Goal: Task Accomplishment & Management: Use online tool/utility

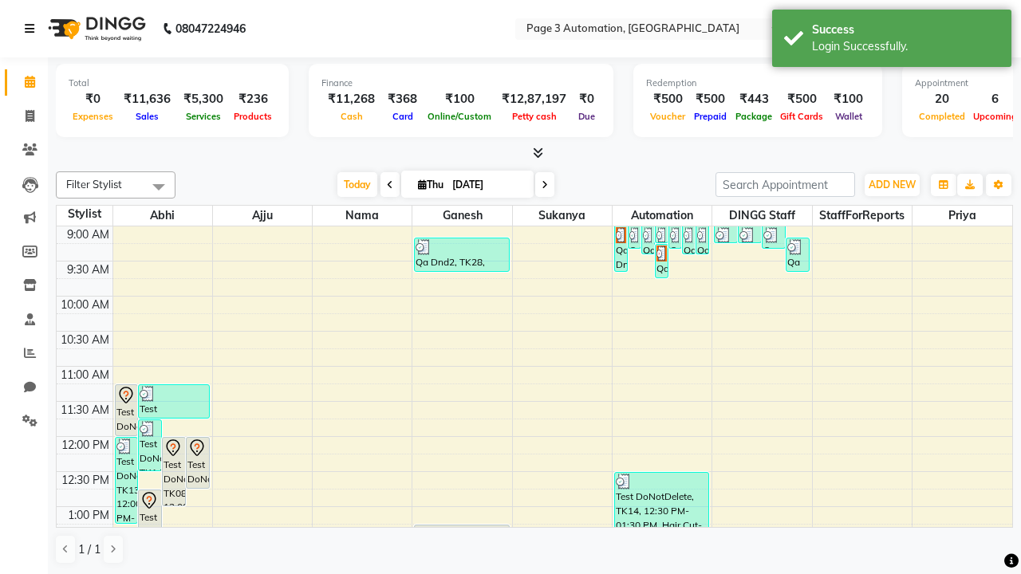
click at [33, 29] on icon at bounding box center [30, 28] width 10 height 11
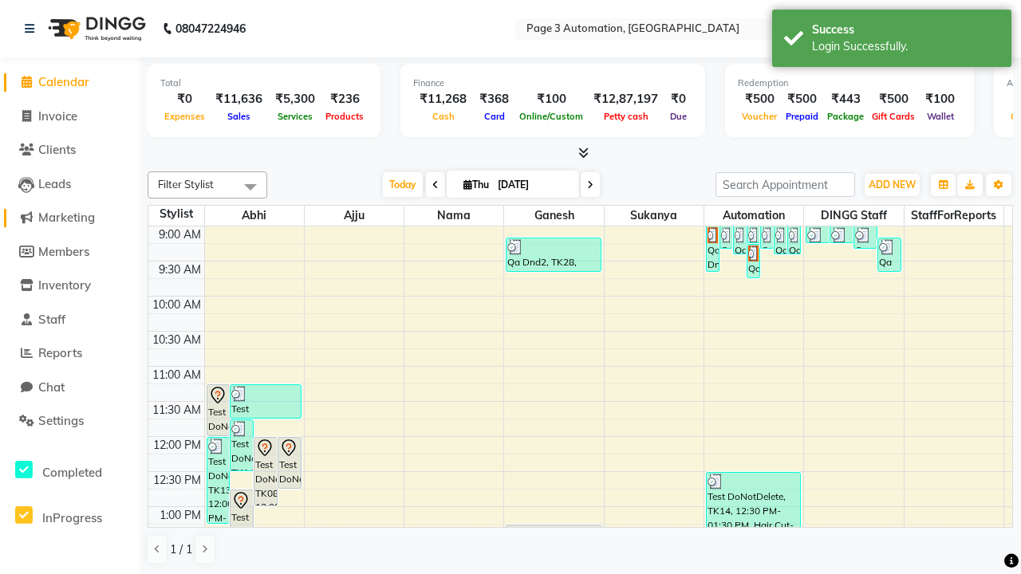
click at [69, 218] on span "Marketing" at bounding box center [66, 217] width 57 height 15
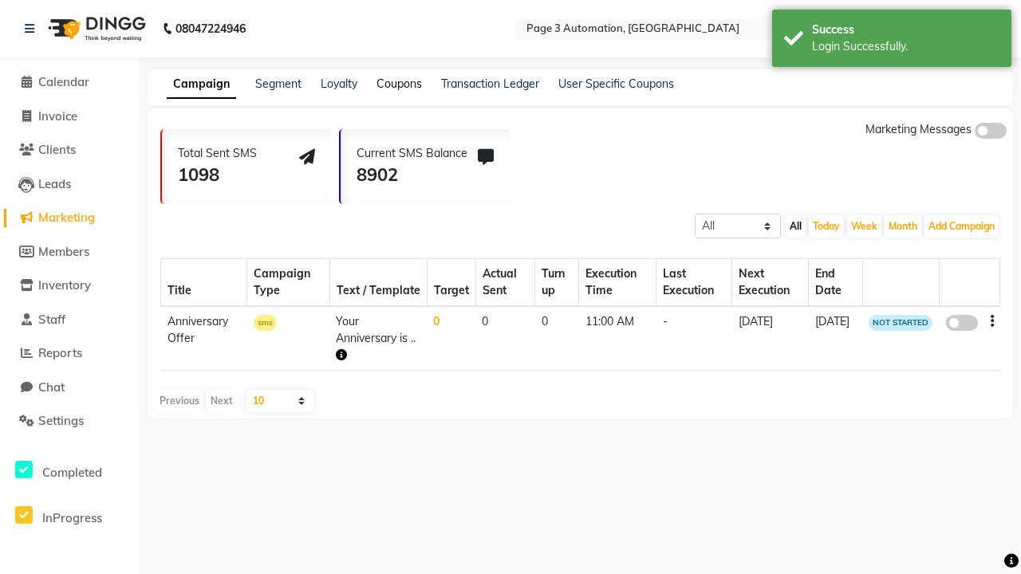
click at [399, 84] on link "Coupons" at bounding box center [398, 84] width 45 height 14
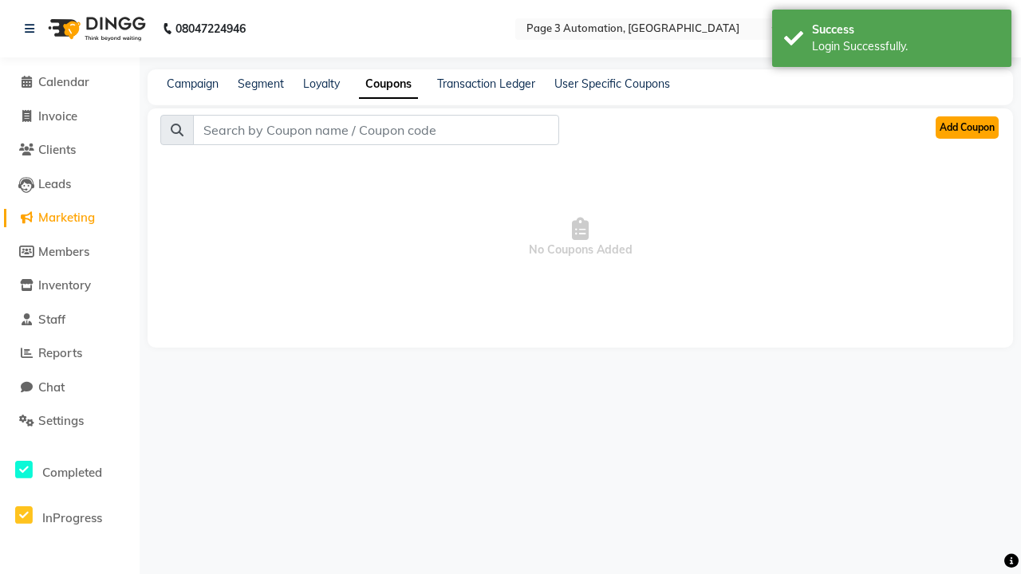
click at [967, 128] on button "Add Coupon" at bounding box center [967, 127] width 63 height 22
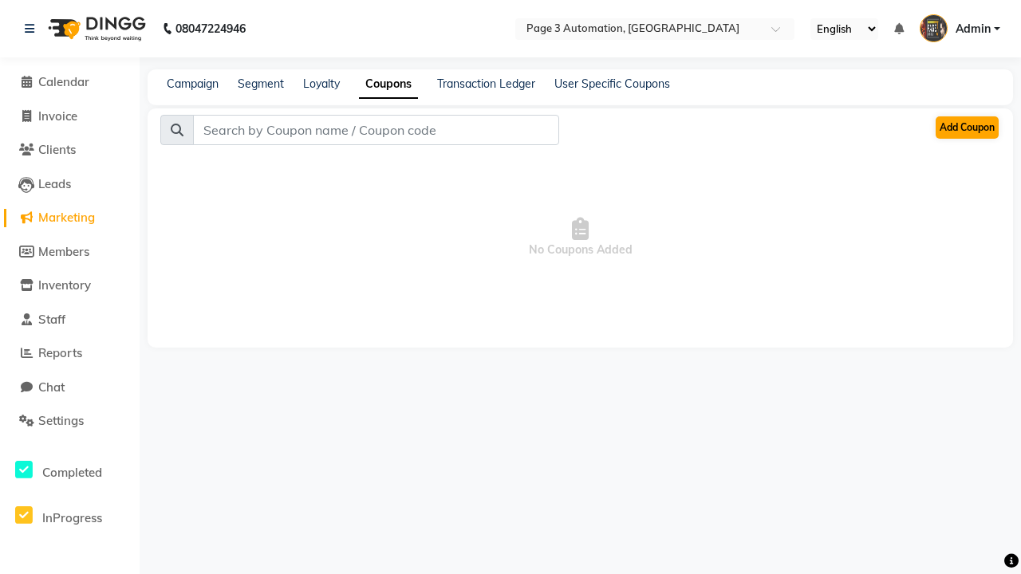
select select "ALL"
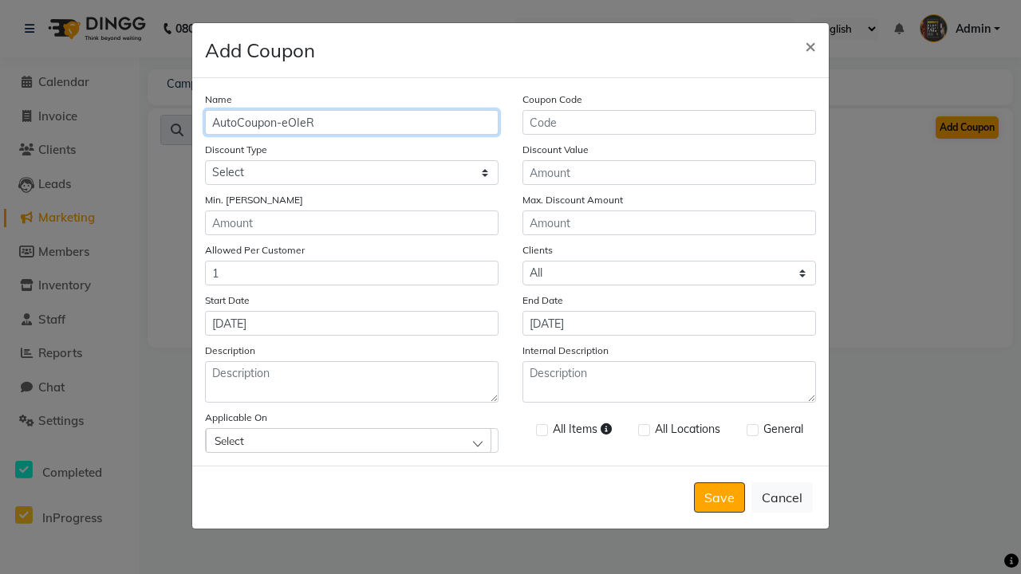
type input "AutoCoupon-eOIeR"
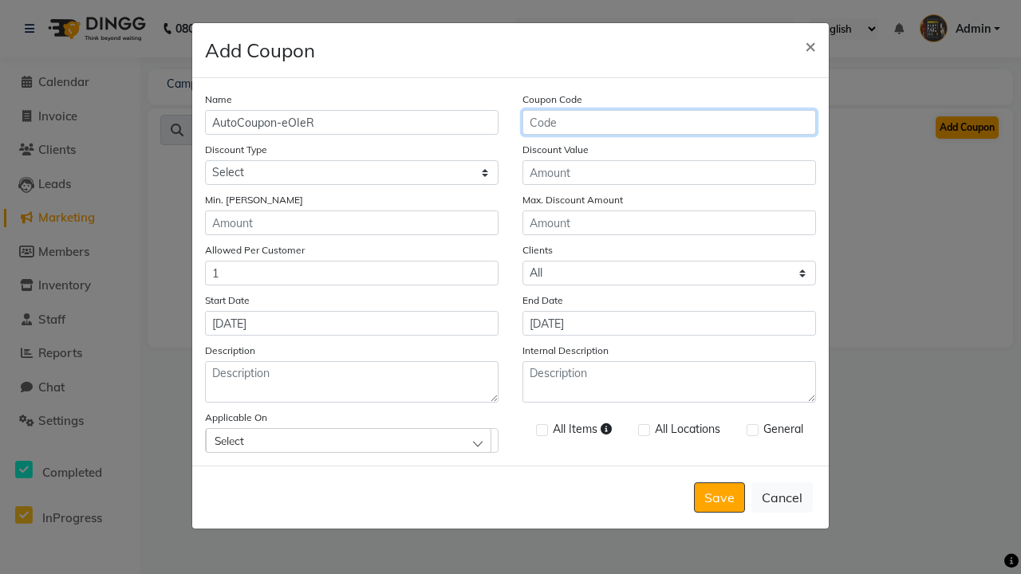
type input "AC-ETqYv"
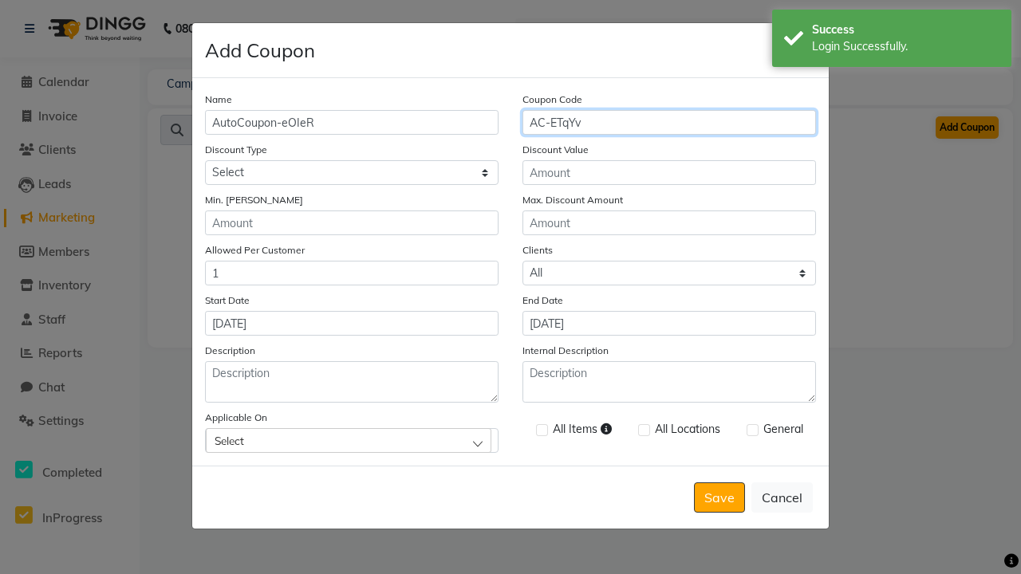
select select "PERCENTAGE"
type input "AC-ETqYv"
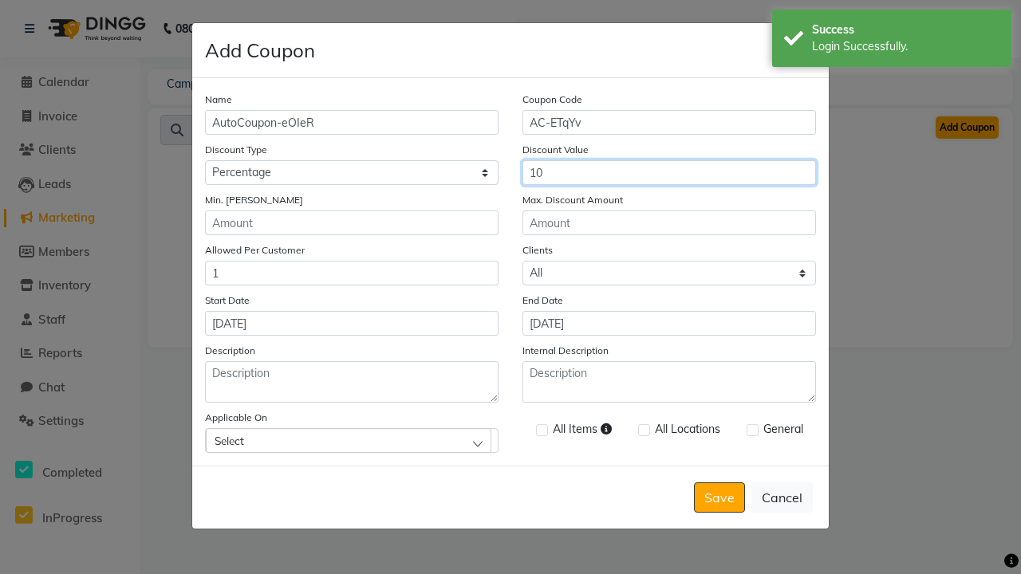
type input "10"
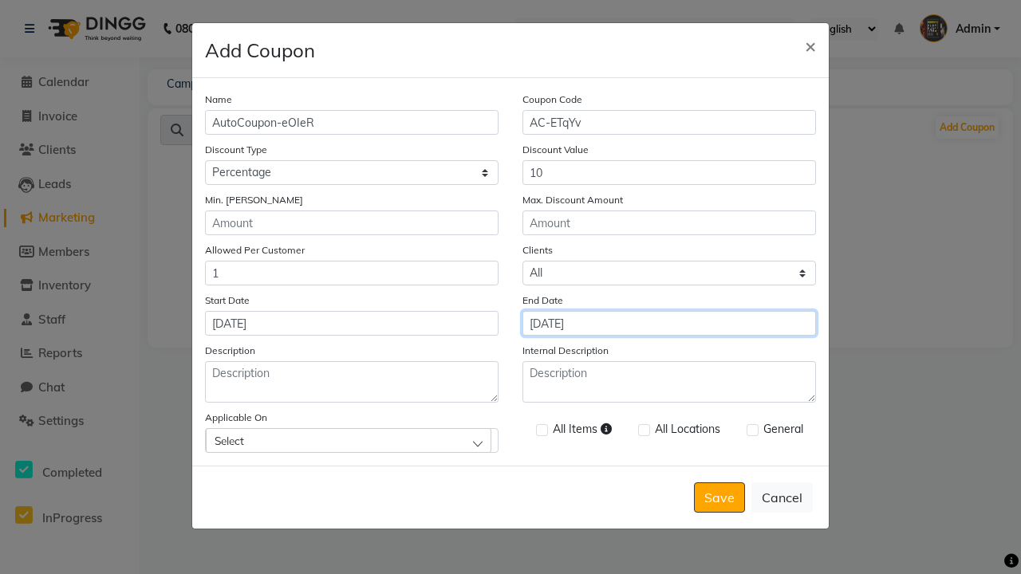
type input "[DATE]"
click at [352, 440] on div "Select" at bounding box center [349, 440] width 286 height 24
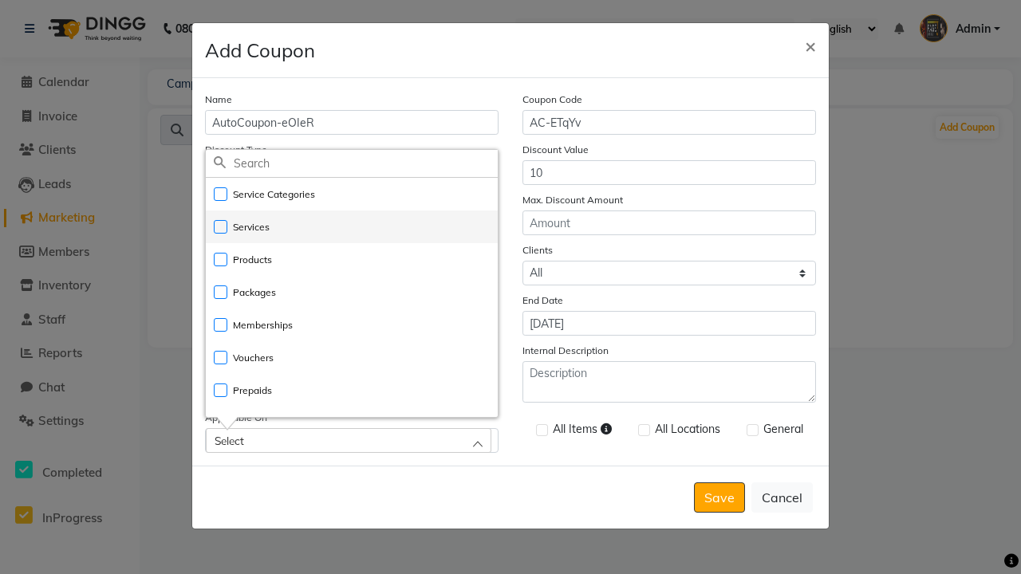
click at [352, 227] on li "Services" at bounding box center [352, 227] width 292 height 33
checkbox input "true"
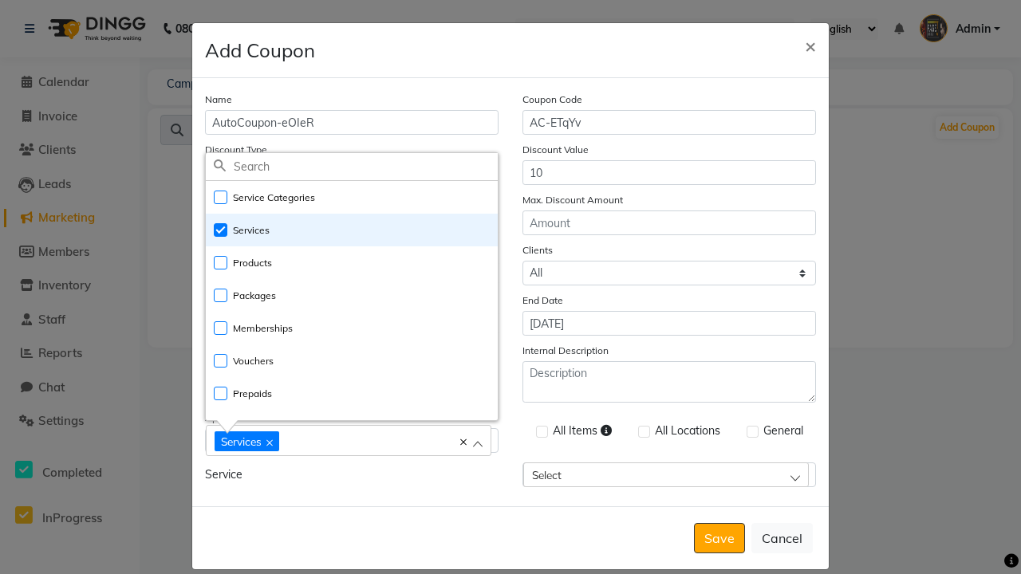
click at [352, 442] on div "Services" at bounding box center [341, 441] width 252 height 22
click at [542, 432] on label at bounding box center [542, 432] width 12 height 12
click at [542, 432] on input "checkbox" at bounding box center [541, 433] width 10 height 10
checkbox input "true"
click at [752, 432] on label at bounding box center [753, 432] width 12 height 12
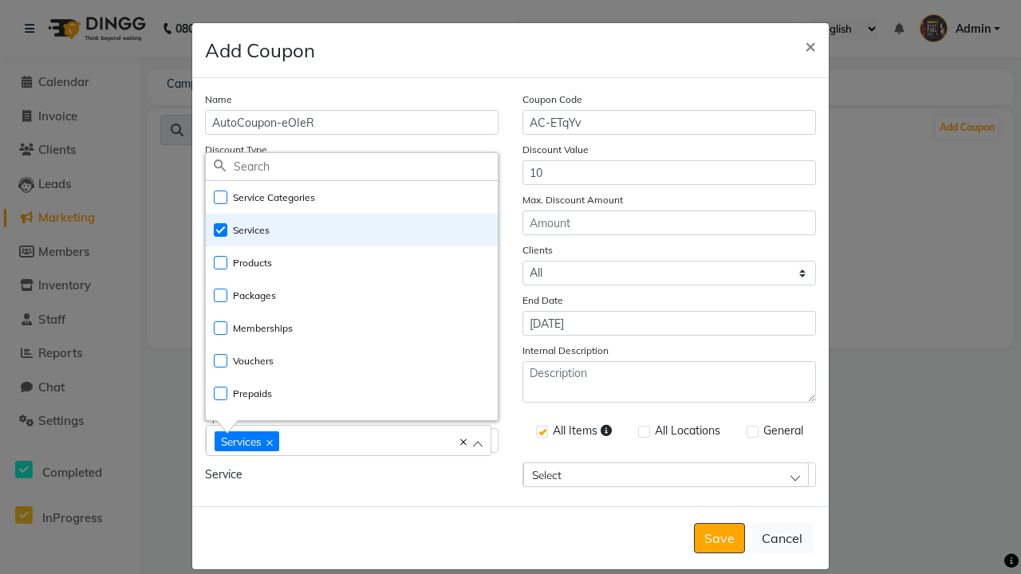
click at [752, 432] on input "checkbox" at bounding box center [752, 433] width 10 height 10
checkbox input "true"
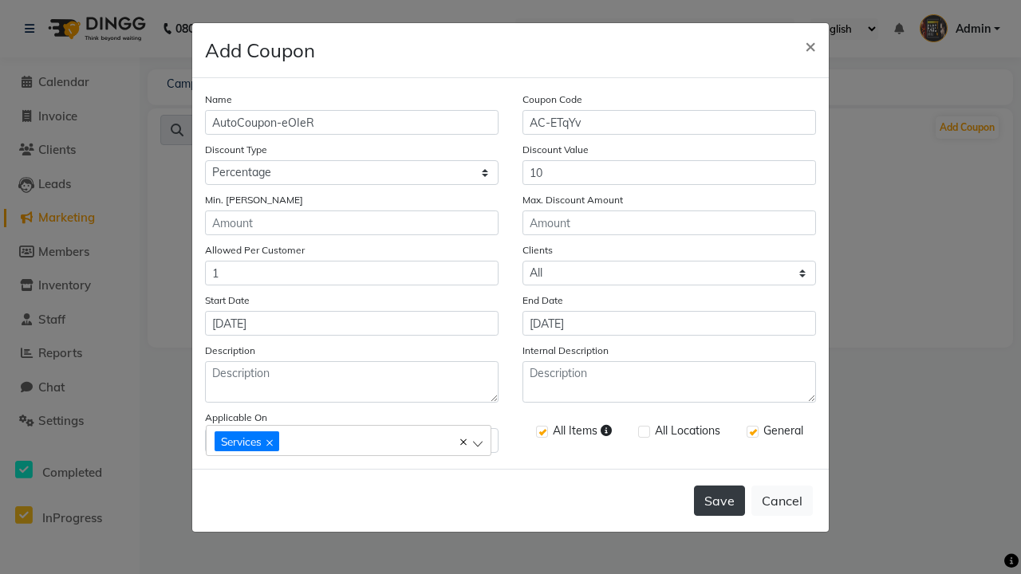
click at [719, 501] on button "Save" at bounding box center [719, 501] width 51 height 30
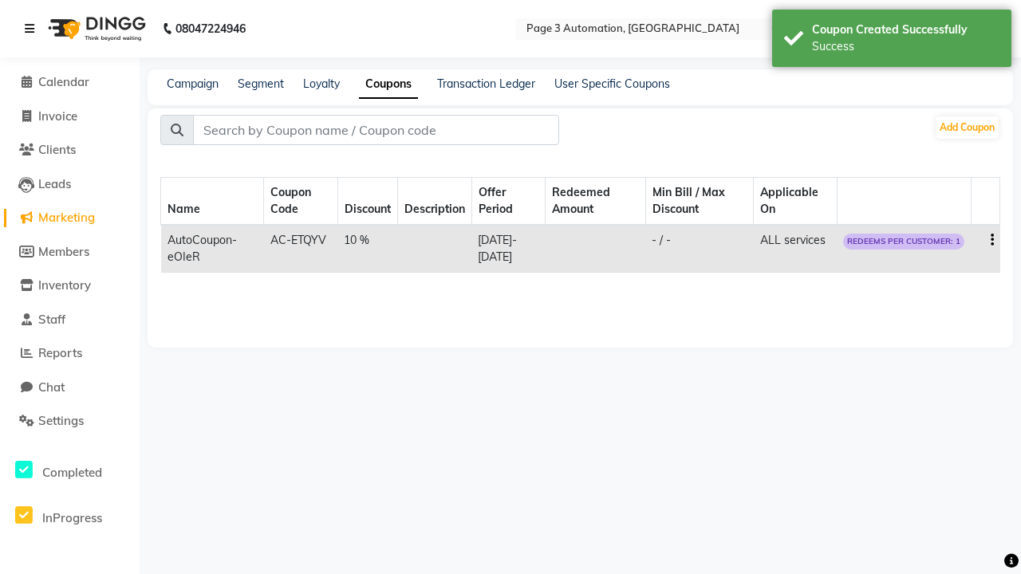
click at [892, 41] on div "Success" at bounding box center [905, 46] width 187 height 17
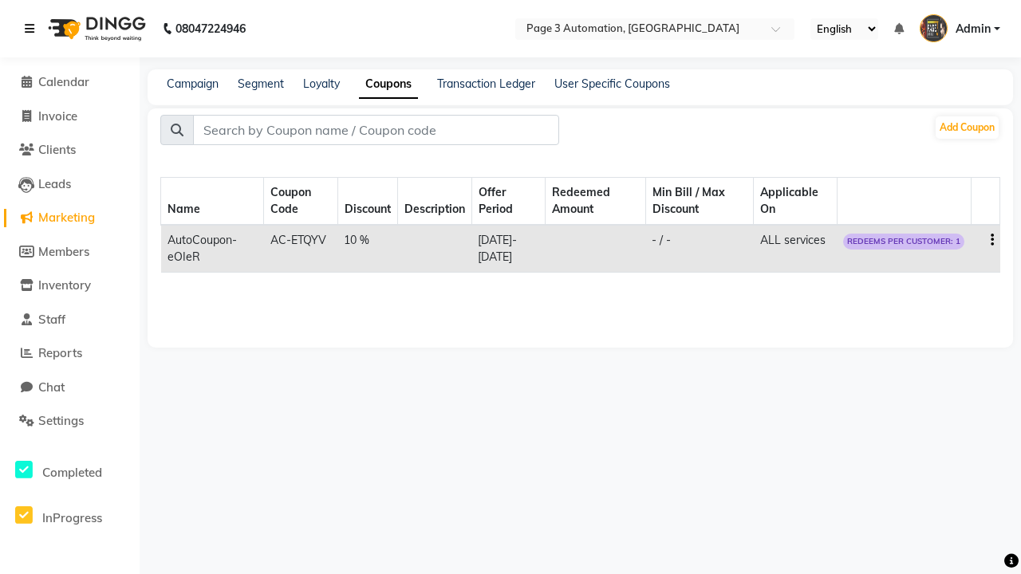
click at [33, 29] on icon at bounding box center [30, 28] width 10 height 11
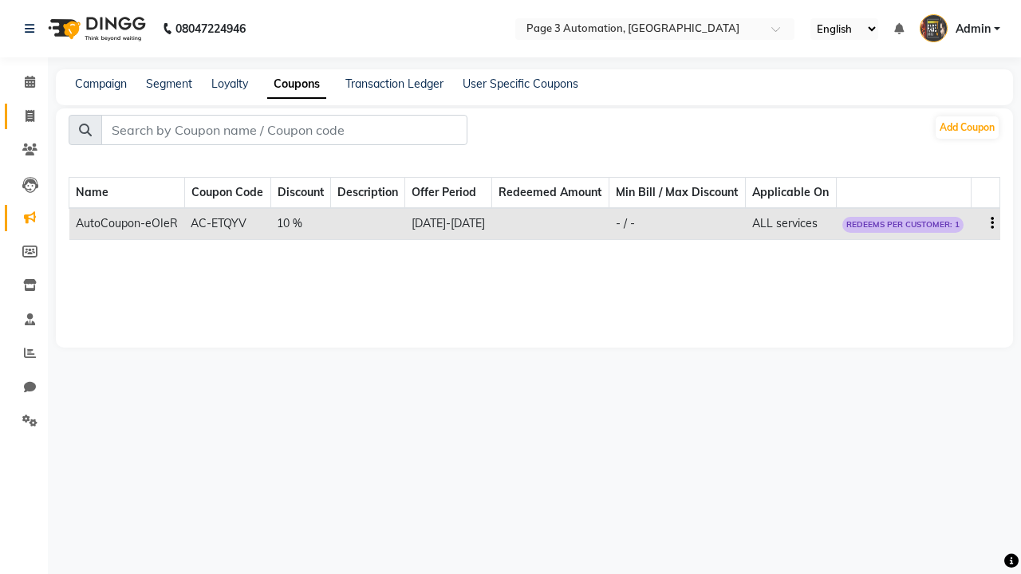
click at [24, 116] on span at bounding box center [30, 117] width 28 height 18
select select "2774"
select select "service"
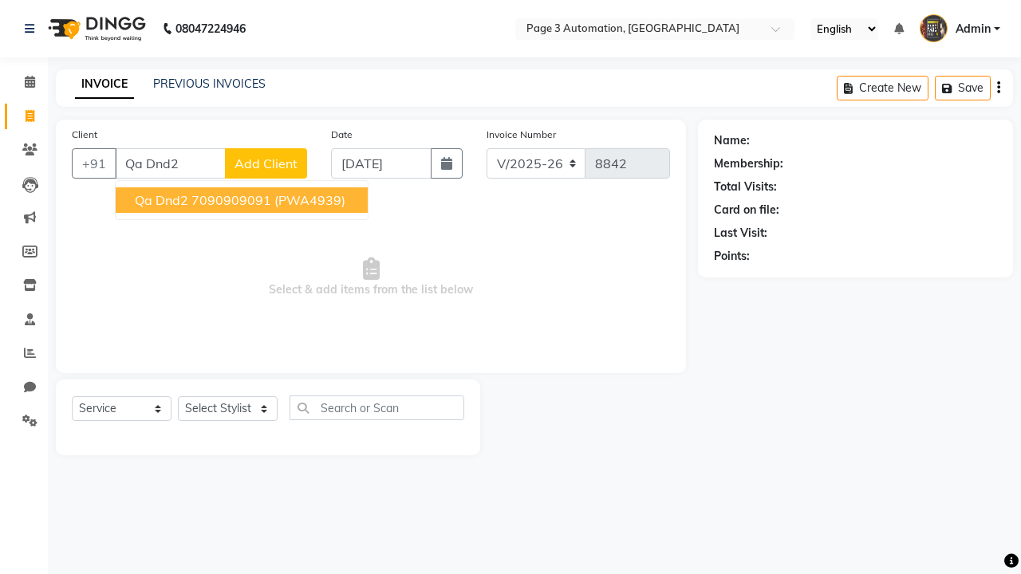
click at [243, 200] on ngb-highlight "7090909091" at bounding box center [231, 200] width 80 height 16
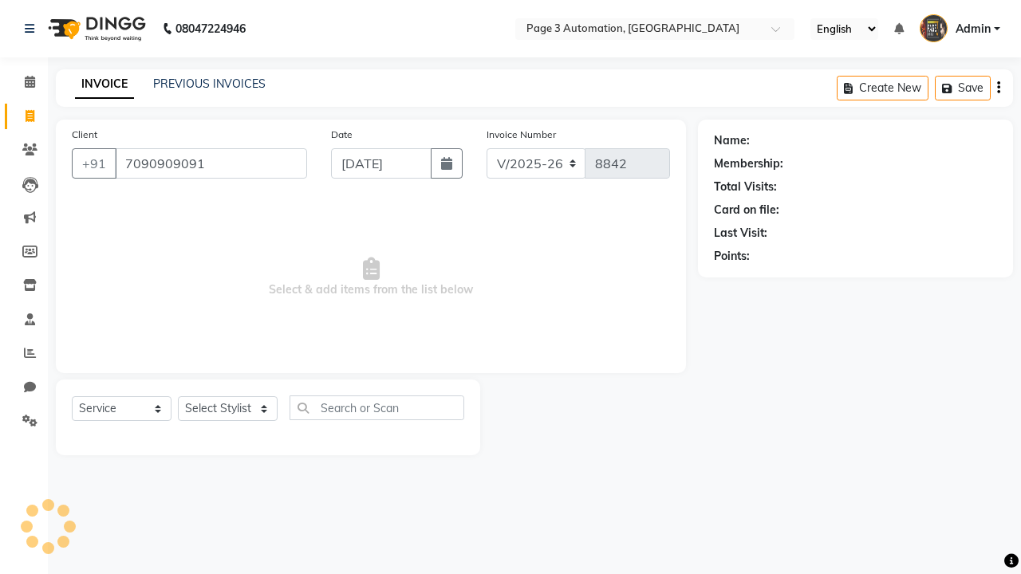
type input "7090909091"
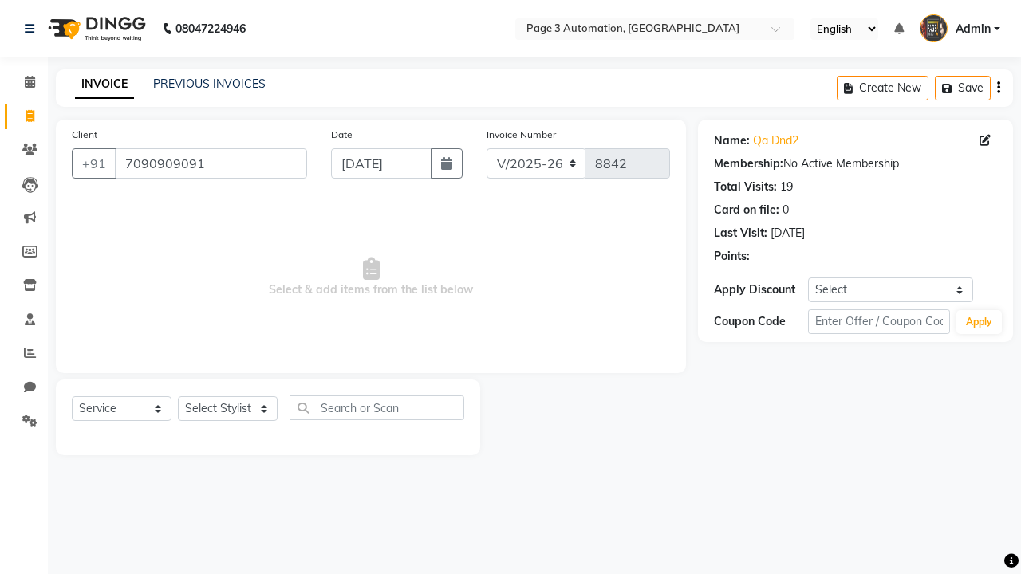
select select "1: Object"
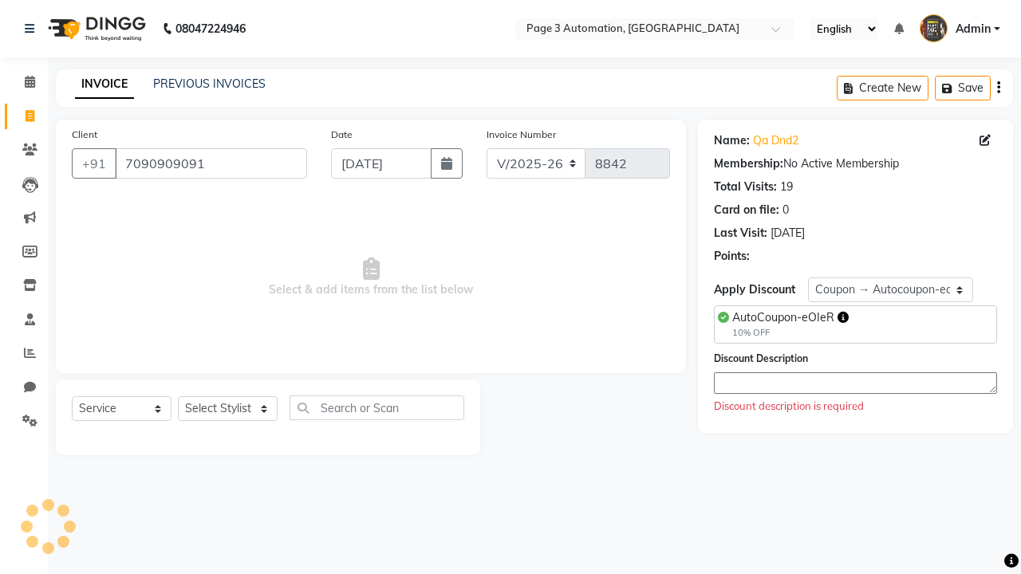
type textarea "Coupon applied by Automation"
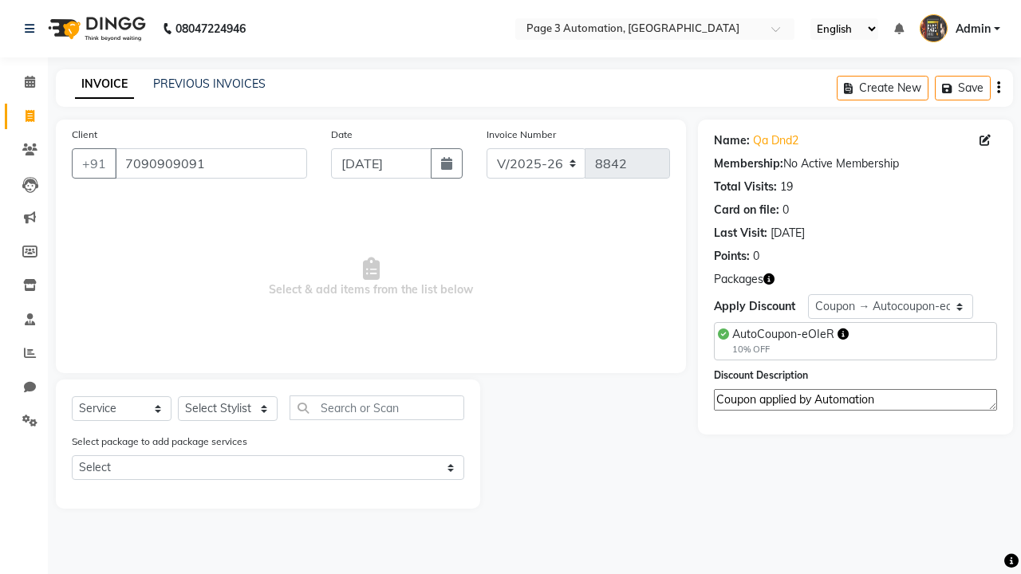
select select "71572"
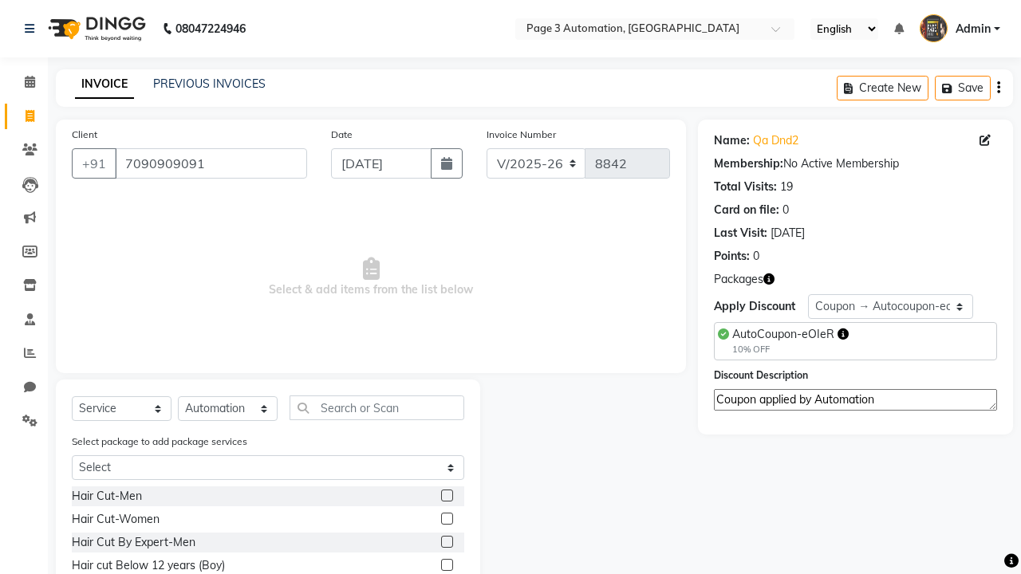
type textarea "Coupon applied by Automation"
click at [446, 566] on label at bounding box center [447, 565] width 12 height 12
click at [446, 566] on input "checkbox" at bounding box center [446, 566] width 10 height 10
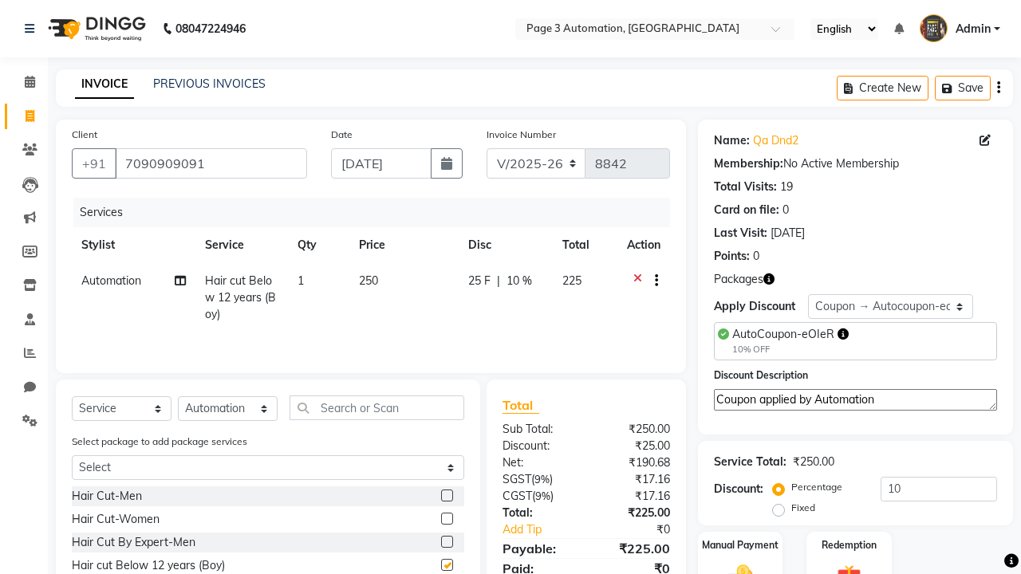
checkbox input "false"
click at [740, 546] on label "Manual Payment" at bounding box center [740, 545] width 80 height 15
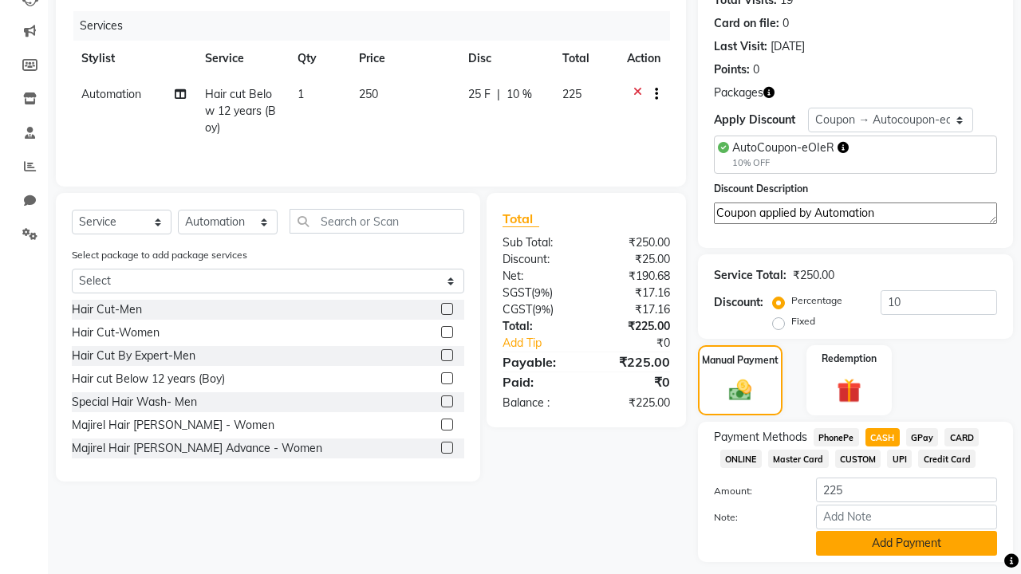
click at [906, 543] on button "Add Payment" at bounding box center [906, 543] width 181 height 25
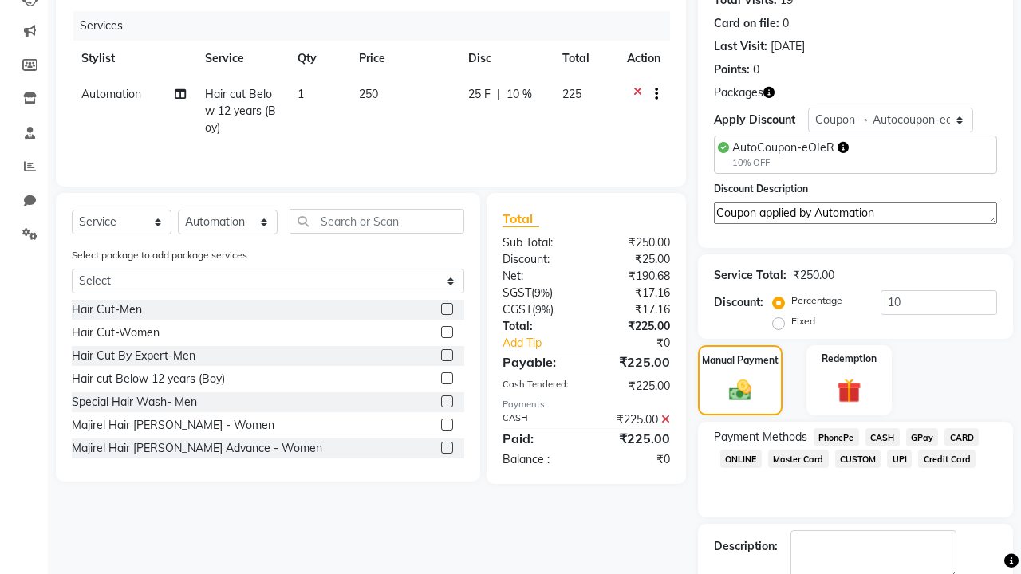
checkbox input "false"
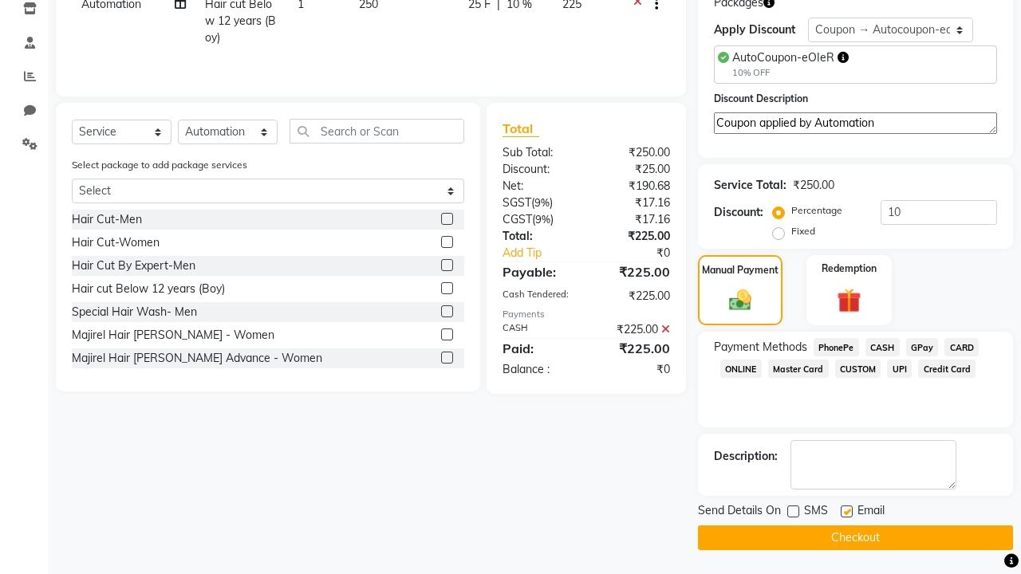
click at [846, 511] on label at bounding box center [847, 512] width 12 height 12
click at [846, 511] on input "checkbox" at bounding box center [846, 512] width 10 height 10
checkbox input "false"
click at [855, 538] on button "Checkout" at bounding box center [855, 538] width 315 height 25
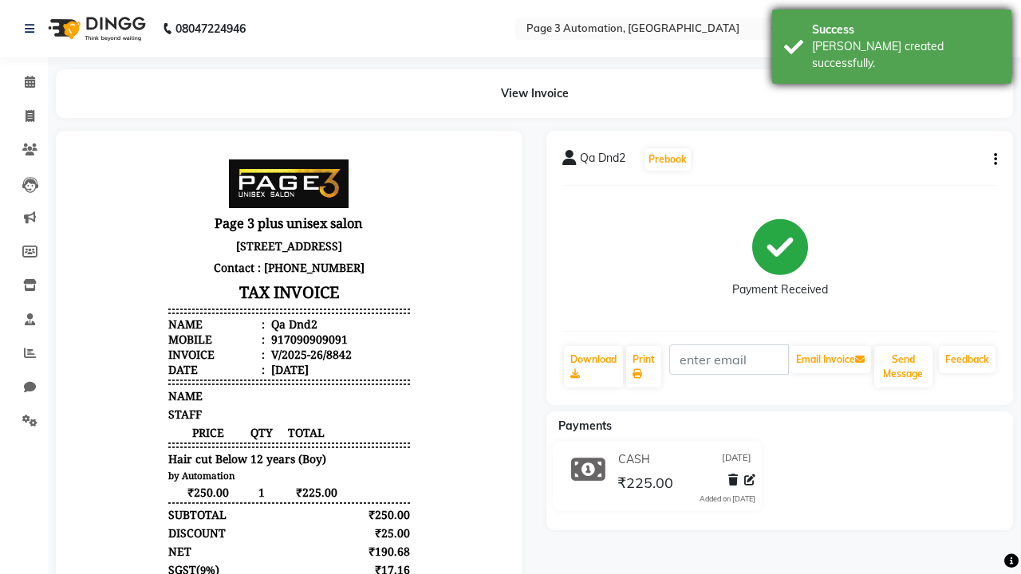
click at [892, 41] on div "[PERSON_NAME] created successfully." at bounding box center [905, 54] width 187 height 33
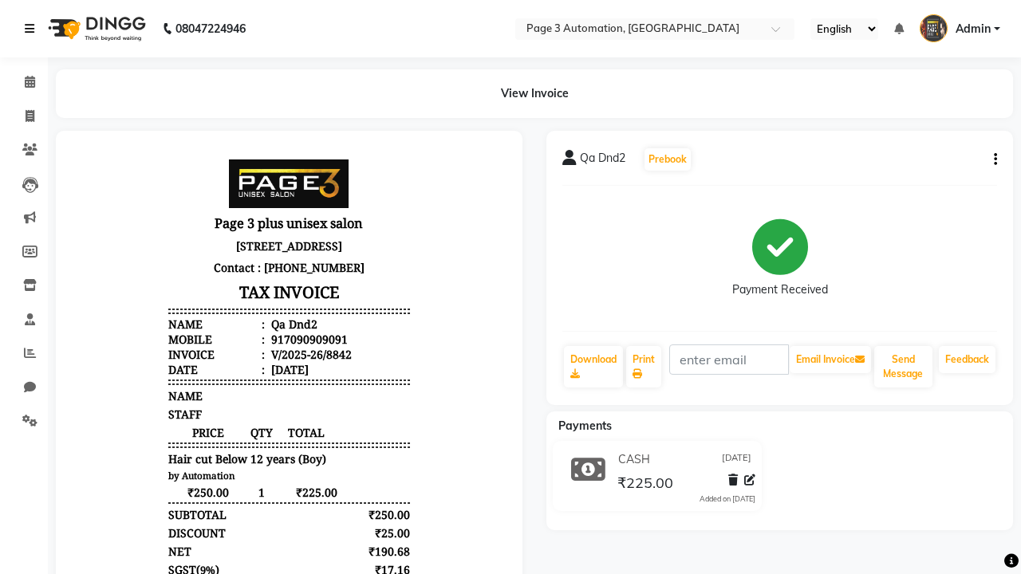
click at [33, 29] on icon at bounding box center [30, 28] width 10 height 11
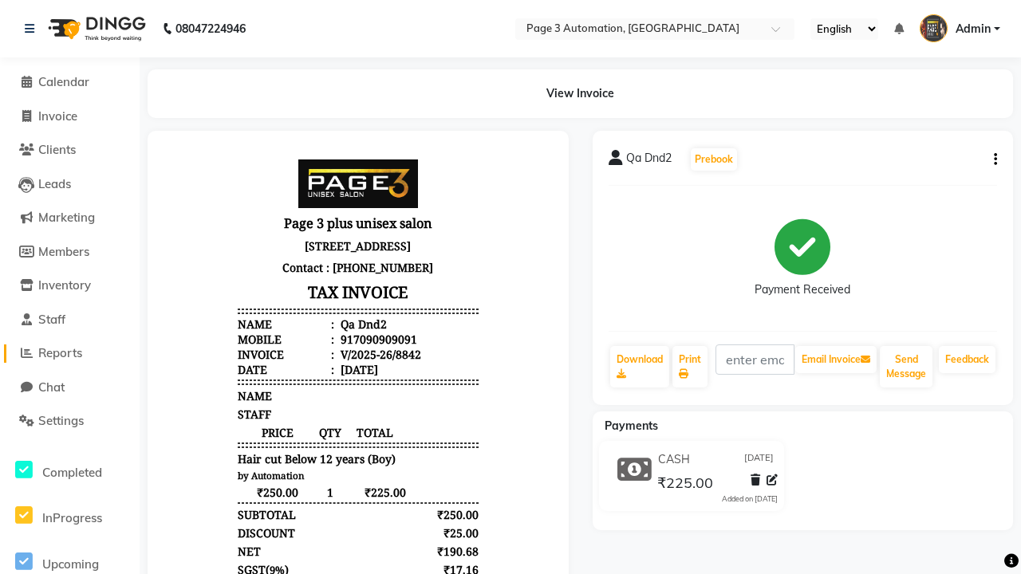
click at [69, 353] on span "Reports" at bounding box center [60, 352] width 44 height 15
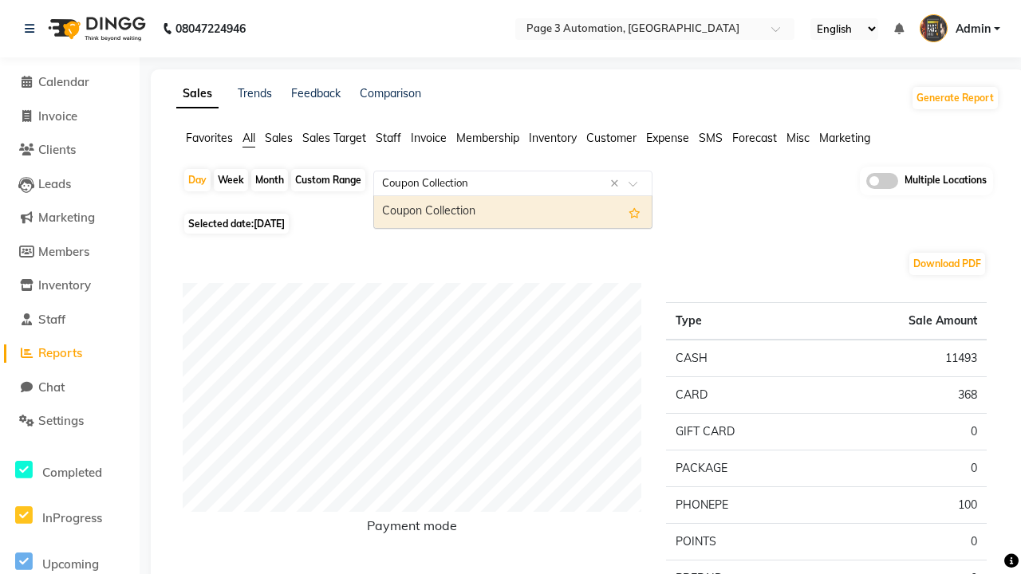
click at [513, 212] on div "Coupon Collection" at bounding box center [513, 212] width 278 height 32
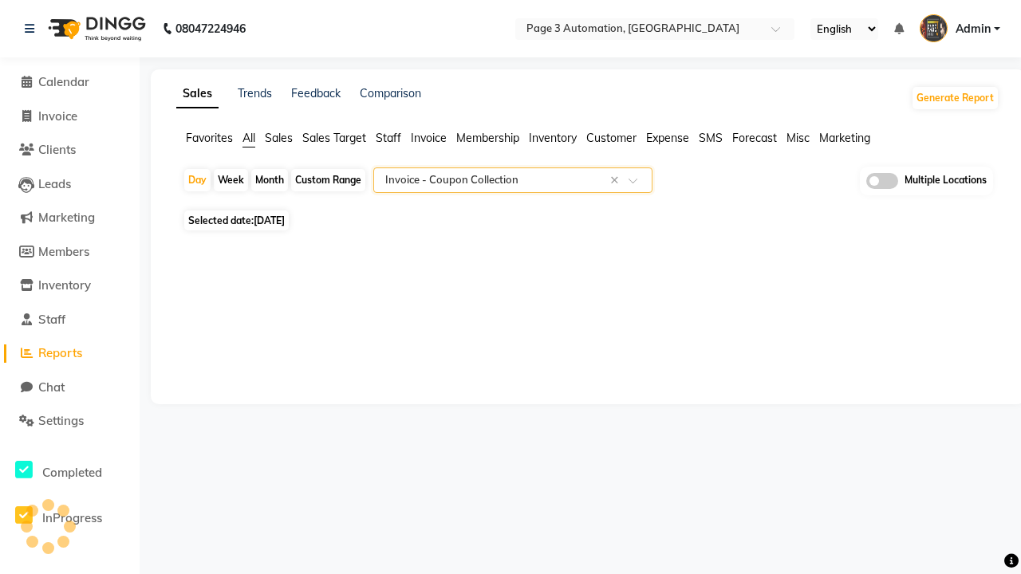
select select "full_report"
select select "csv"
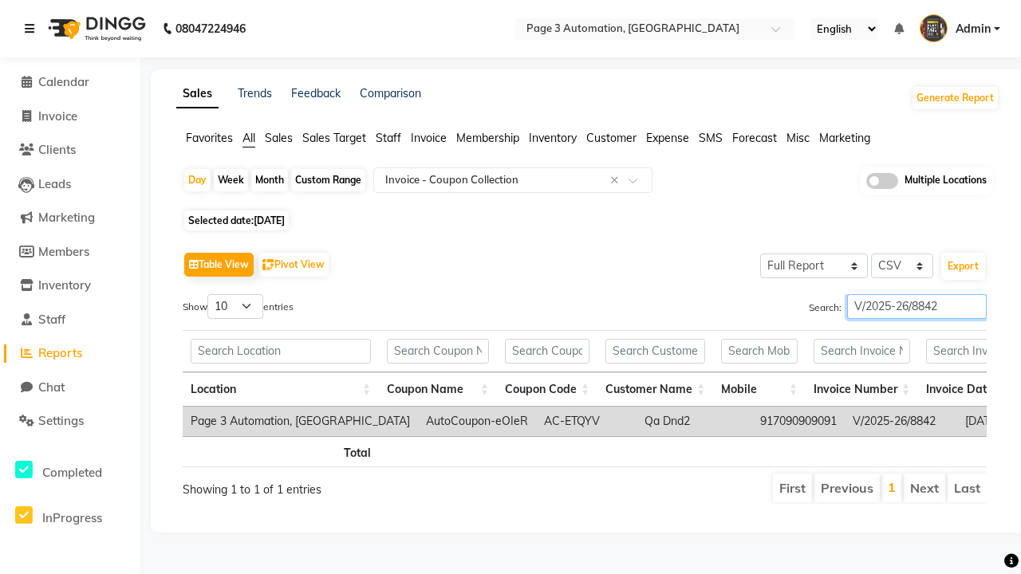
type input "V/2025-26/8842"
click at [33, 29] on icon at bounding box center [30, 28] width 10 height 11
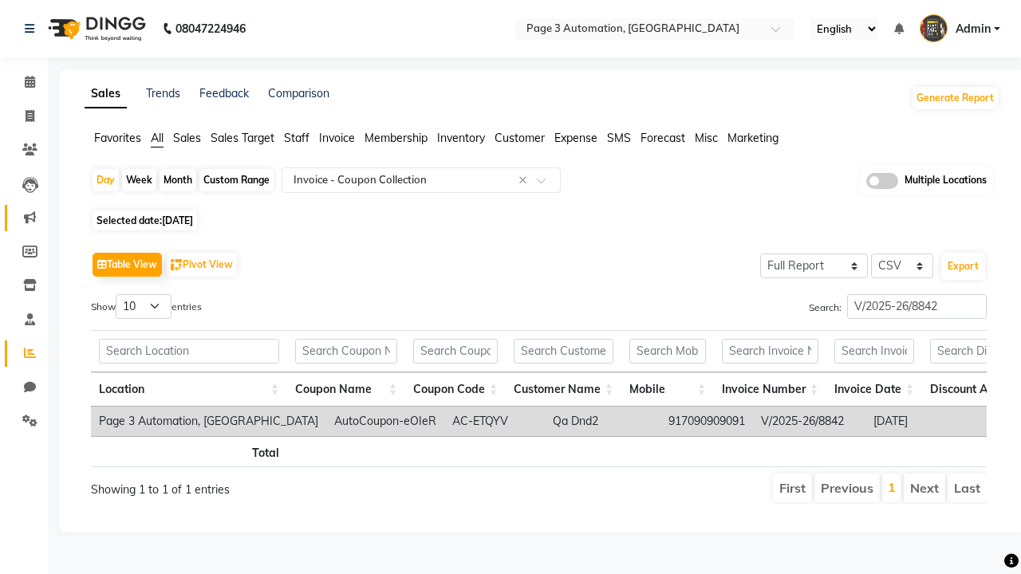
click at [24, 218] on icon at bounding box center [30, 217] width 12 height 12
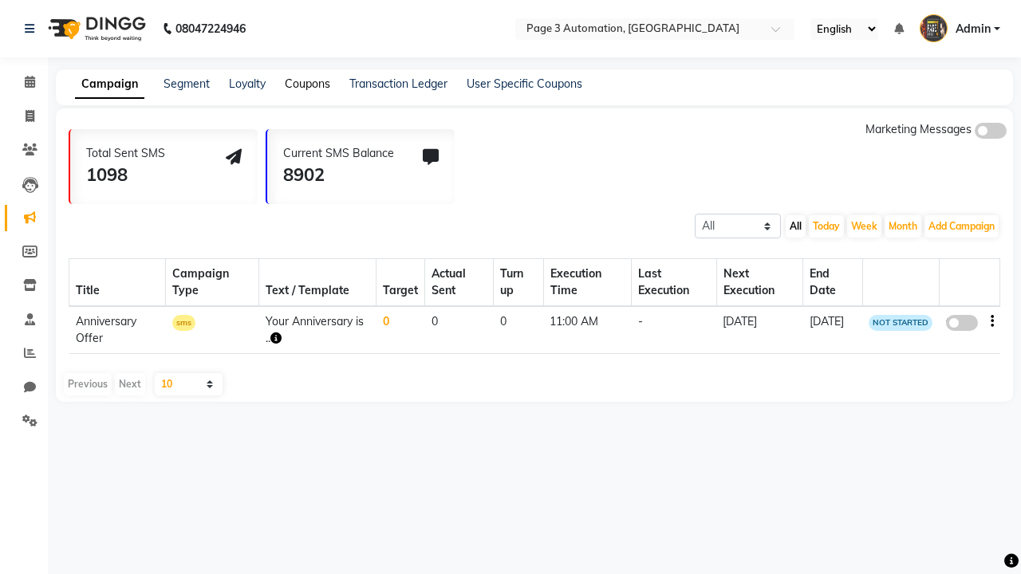
click at [307, 84] on link "Coupons" at bounding box center [307, 84] width 45 height 14
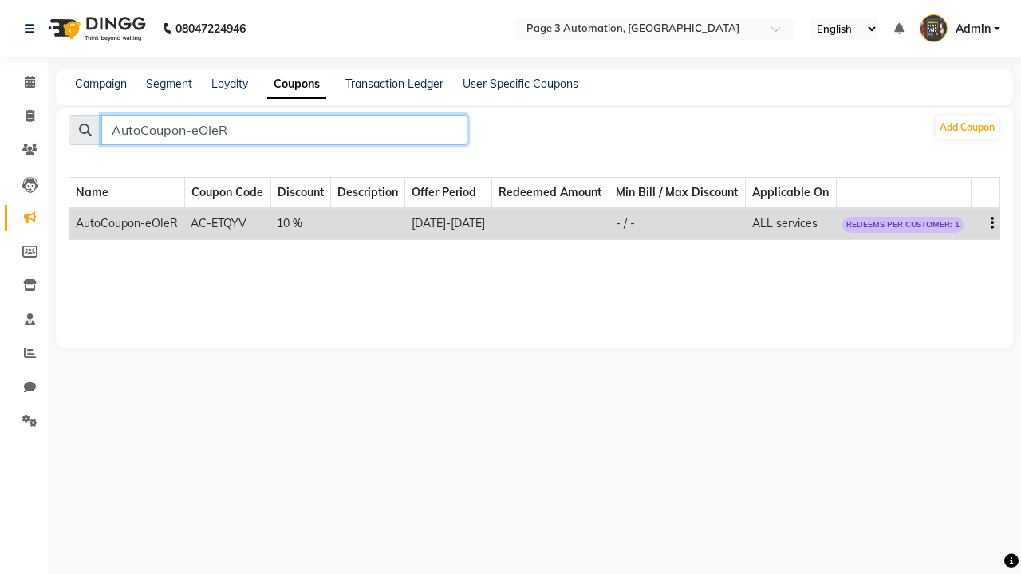
type input "AutoCoupon-eOIeR"
click at [991, 224] on icon "button" at bounding box center [992, 223] width 3 height 1
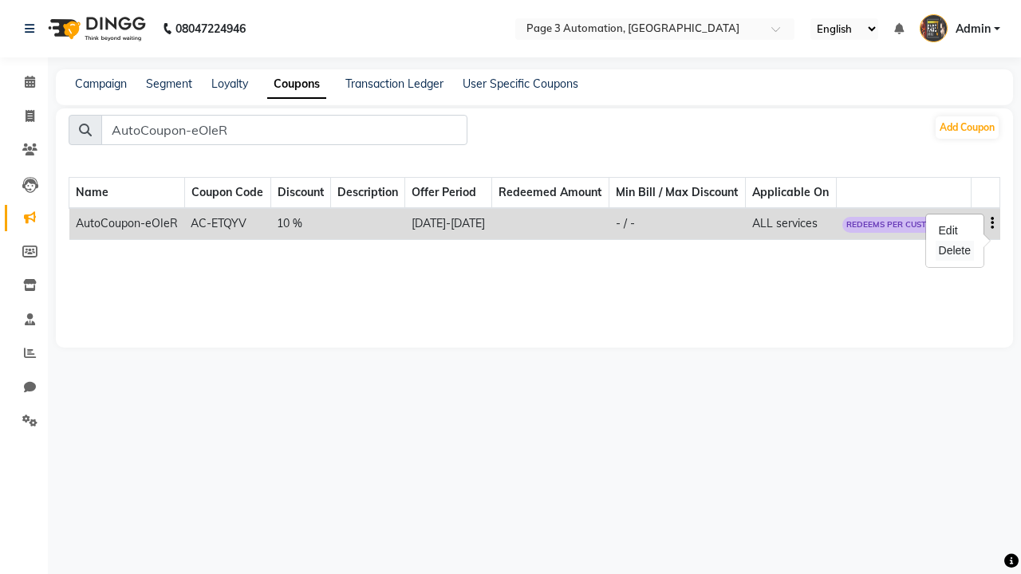
click at [954, 250] on div "Delete" at bounding box center [955, 251] width 38 height 20
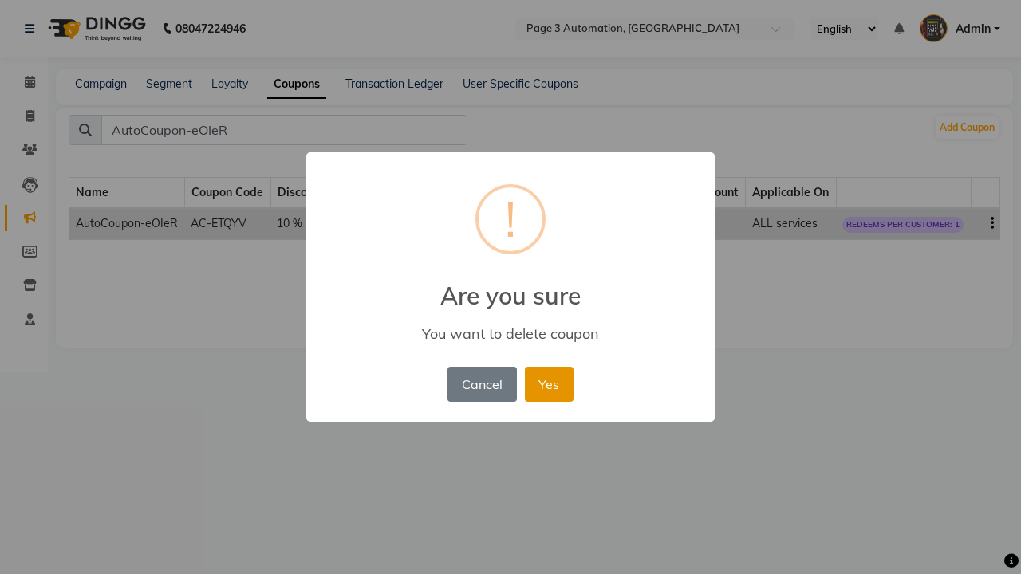
click at [549, 384] on button "Yes" at bounding box center [549, 384] width 49 height 35
